Goal: Use online tool/utility: Utilize a website feature to perform a specific function

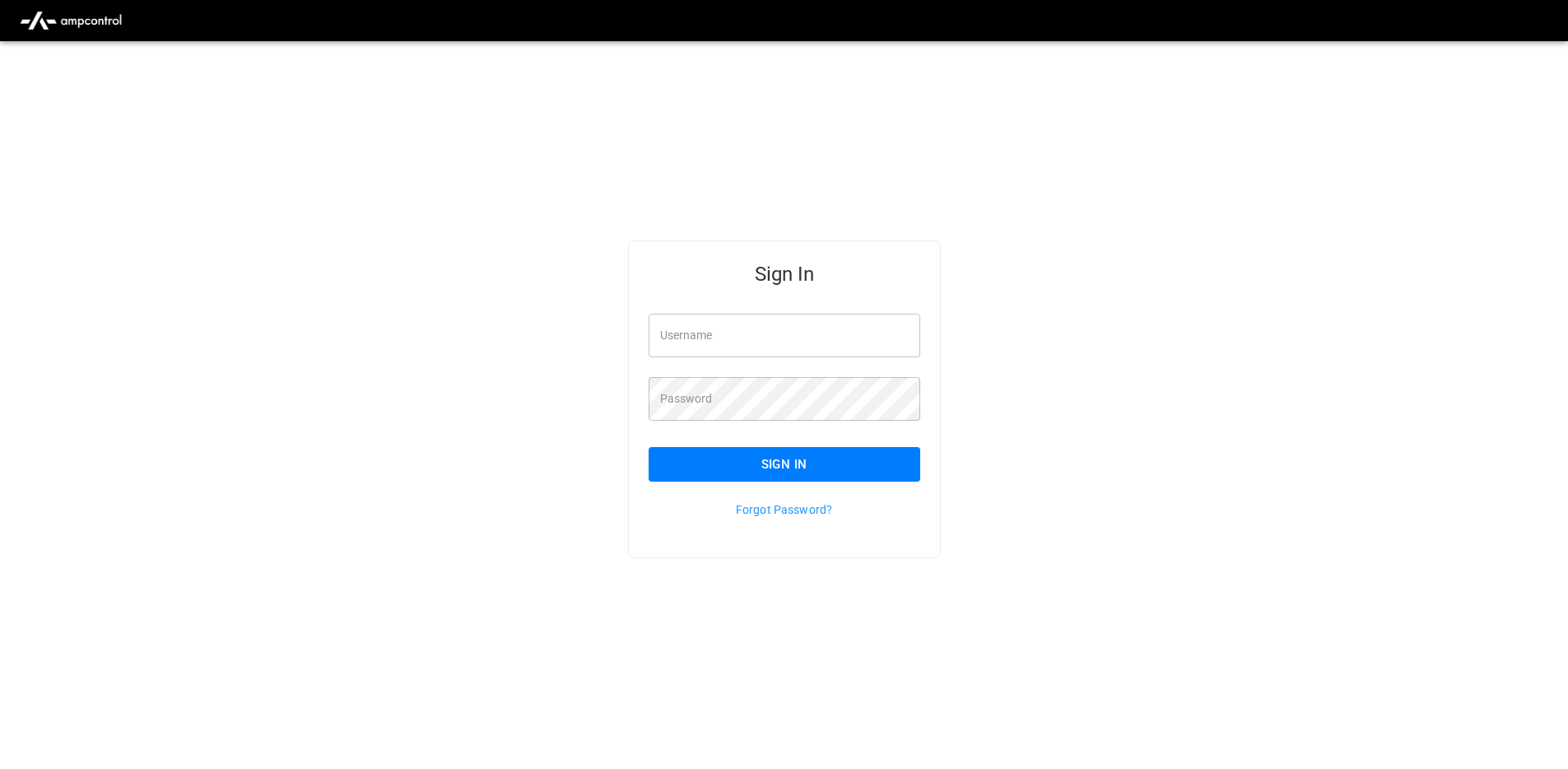
drag, startPoint x: 1341, startPoint y: 237, endPoint x: 1516, endPoint y: 25, distance: 274.9
click at [1344, 233] on div "Sign In Username Username Password Password Sign In Forgot Password?" at bounding box center [784, 425] width 1568 height 769
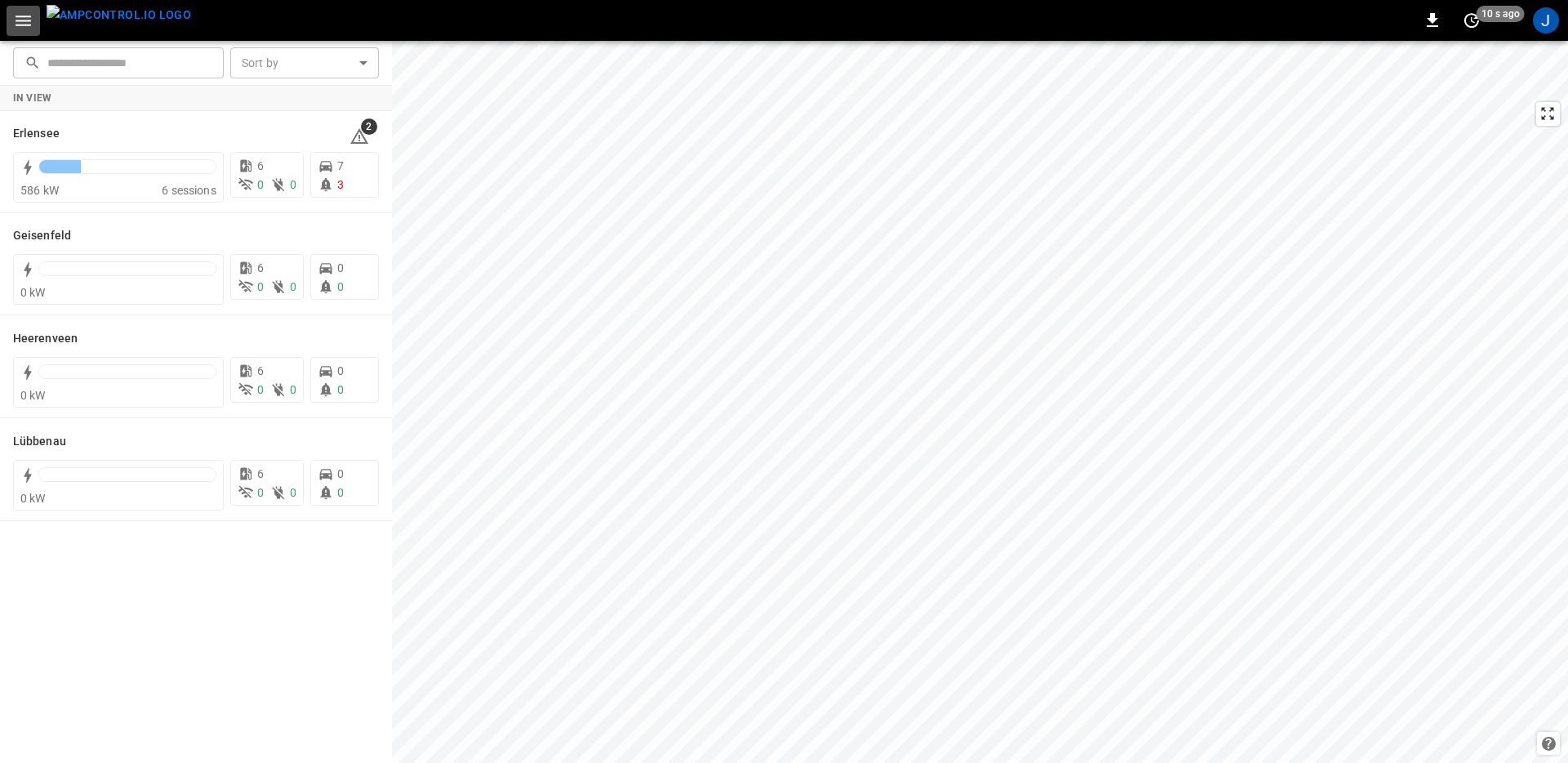
click at [24, 12] on icon "button" at bounding box center [23, 20] width 20 height 20
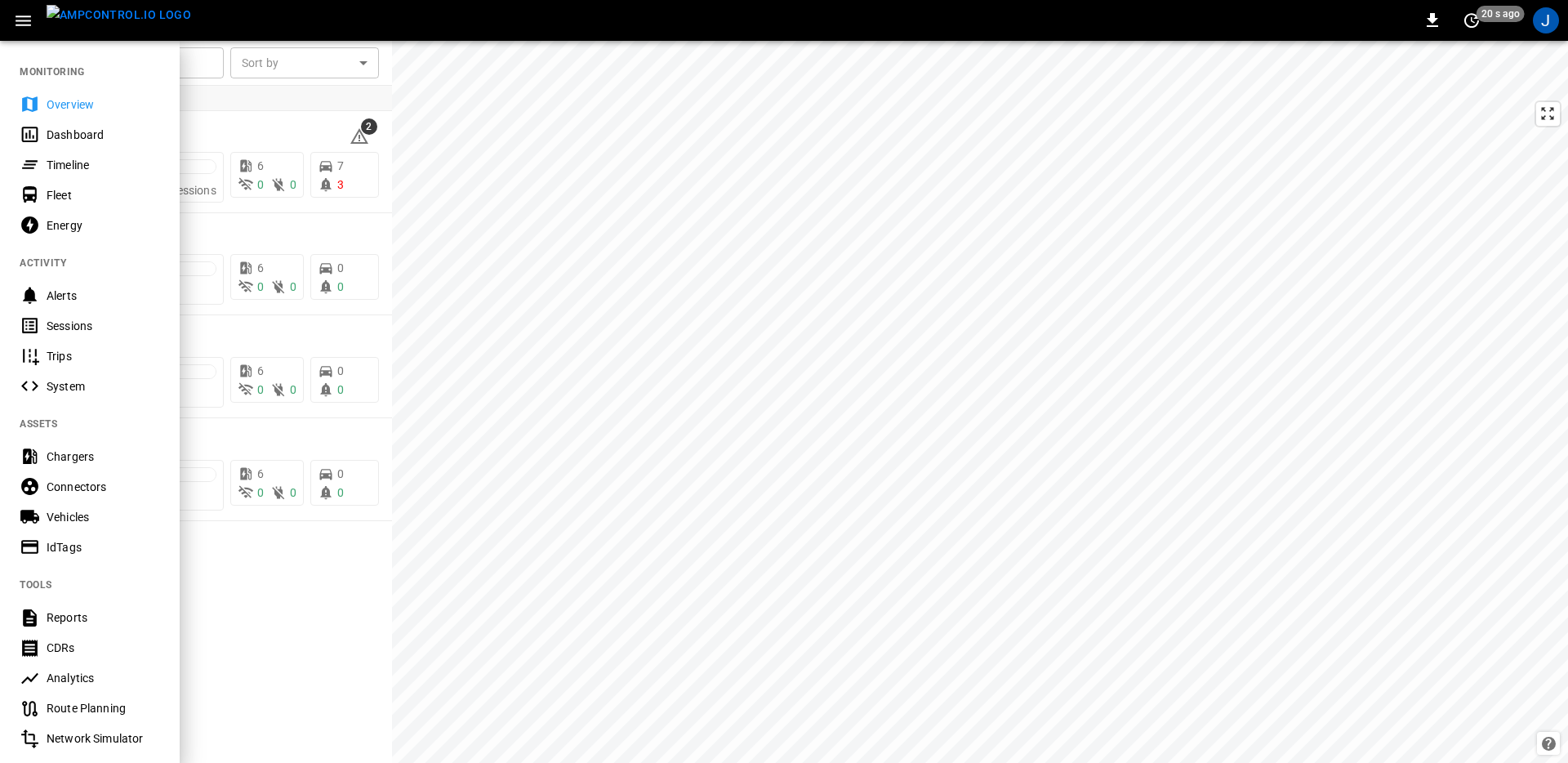
click at [128, 706] on div "Route Planning" at bounding box center [103, 708] width 114 height 17
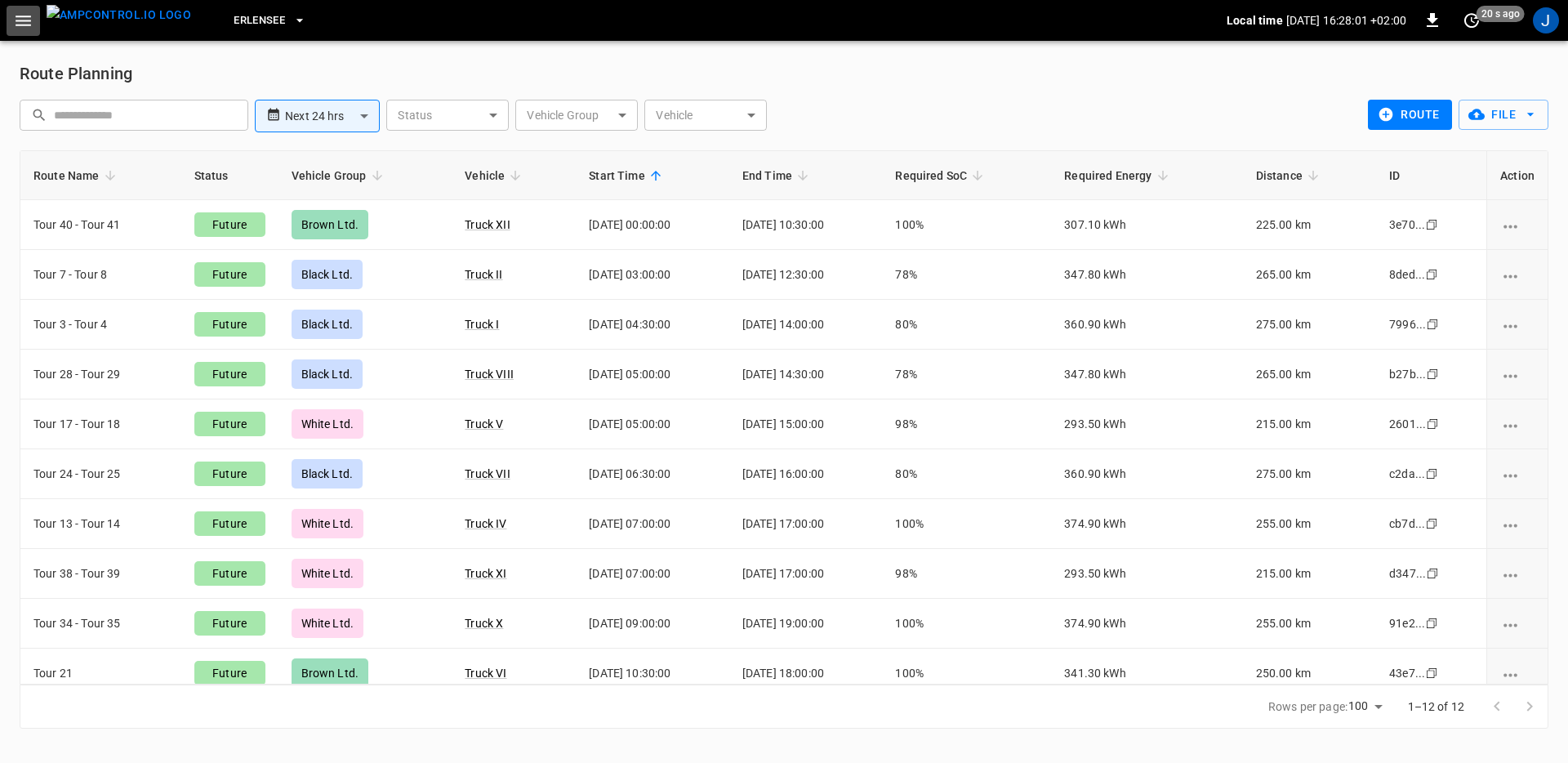
click at [29, 22] on icon "button" at bounding box center [23, 20] width 20 height 20
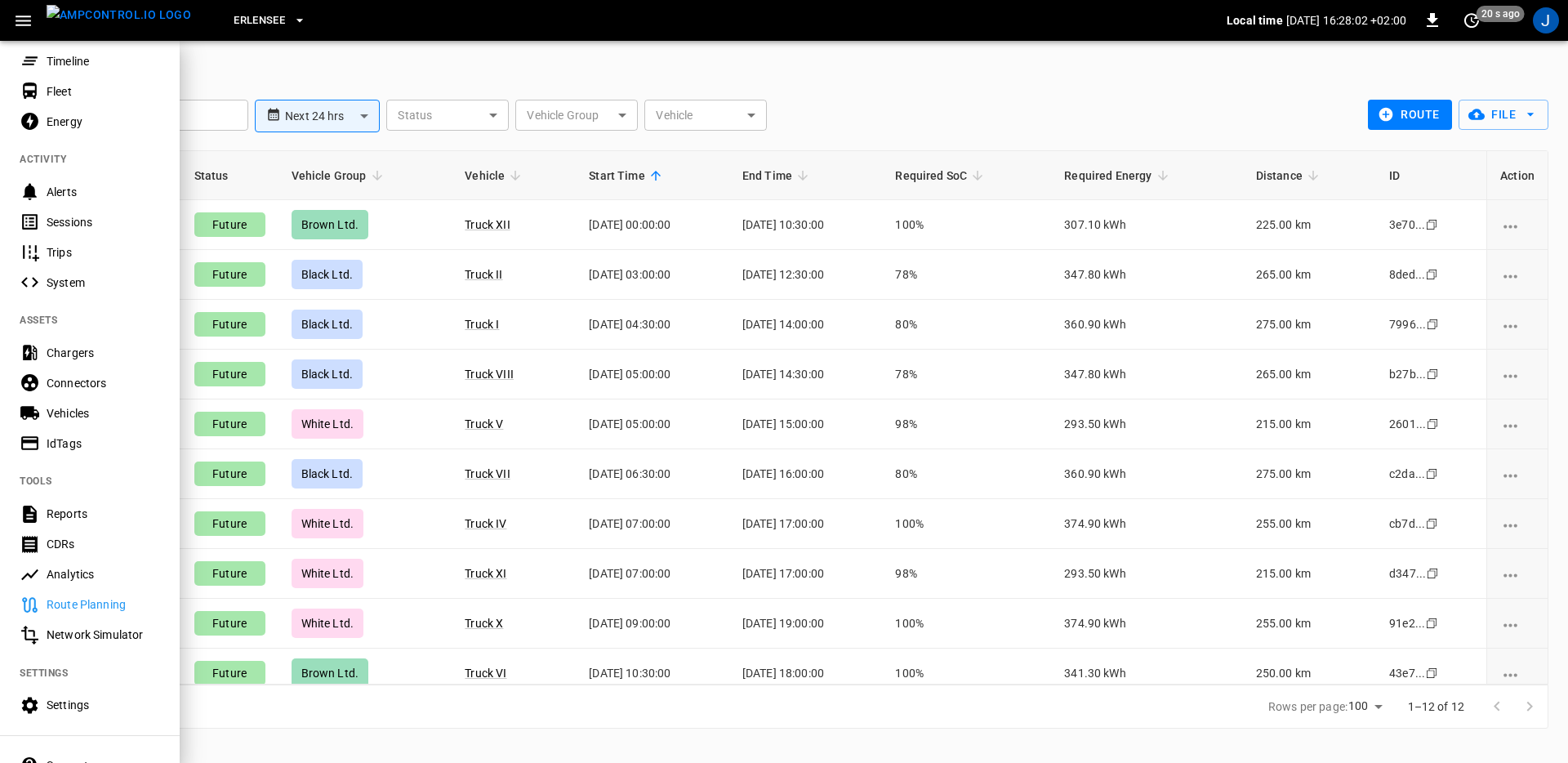
scroll to position [213, 0]
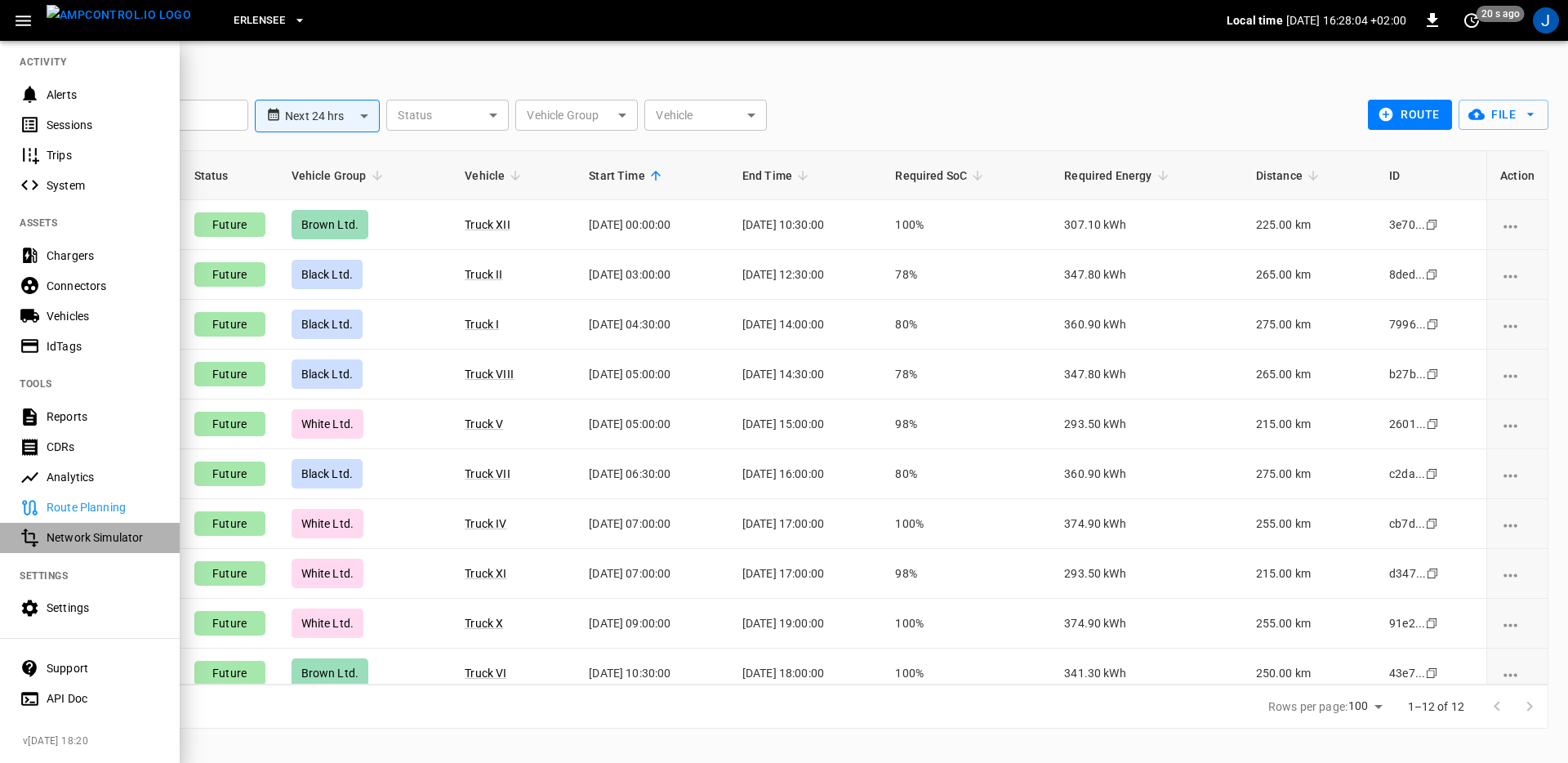
click at [110, 523] on Simulator-listitem "Network Simulator" at bounding box center [90, 538] width 180 height 30
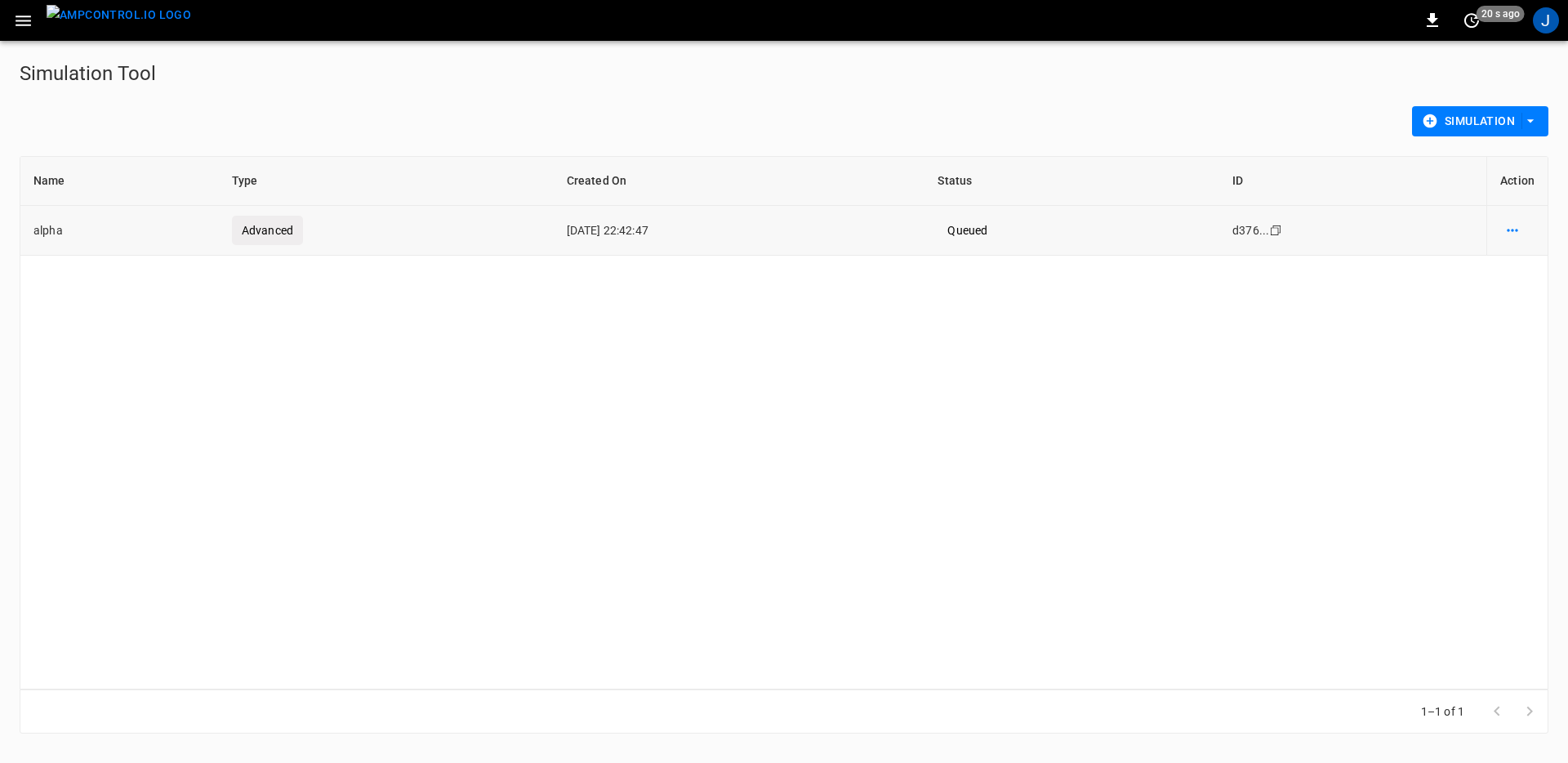
click at [437, 234] on td "Advanced" at bounding box center [386, 231] width 335 height 50
click at [1525, 227] on div "simulations table" at bounding box center [1517, 231] width 34 height 23
click at [1310, 409] on div "Name Type Created On Status ID Action alpha Advanced [DATE] 22:42:47 Queued d37…" at bounding box center [784, 423] width 1529 height 534
